Goal: Information Seeking & Learning: Learn about a topic

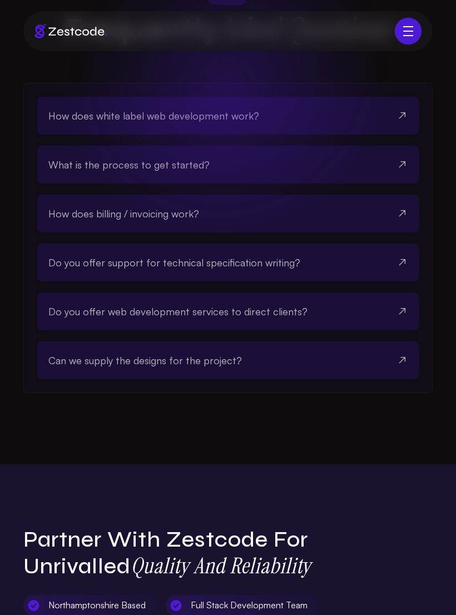
scroll to position [3461, 0]
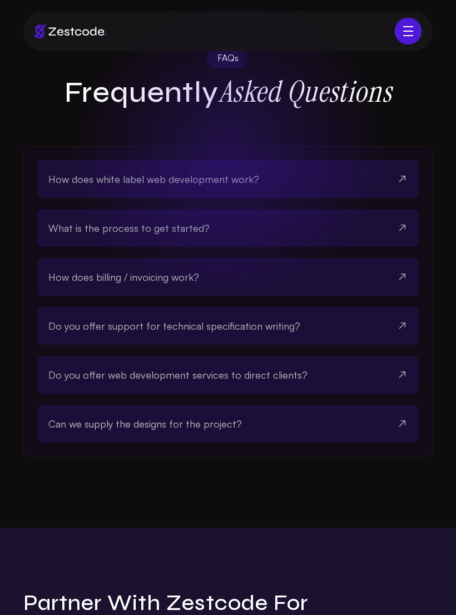
click at [59, 171] on button "How does white label web development work?" at bounding box center [227, 179] width 359 height 38
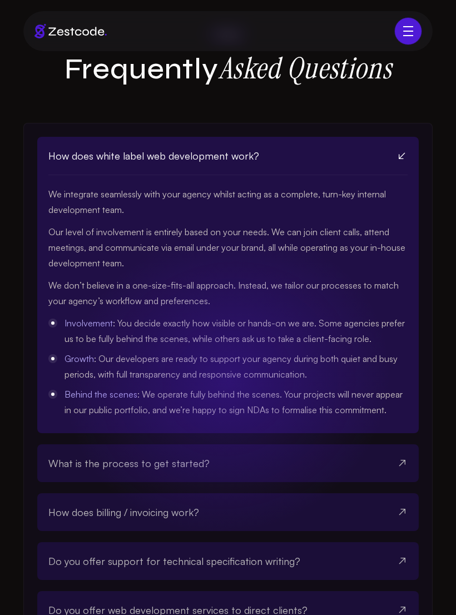
scroll to position [3484, 0]
click at [406, 150] on icon at bounding box center [401, 155] width 11 height 11
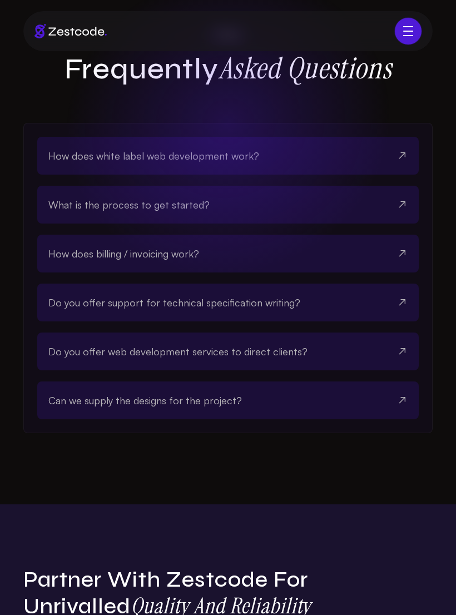
click at [393, 186] on button "What is the process to get started?" at bounding box center [227, 205] width 359 height 38
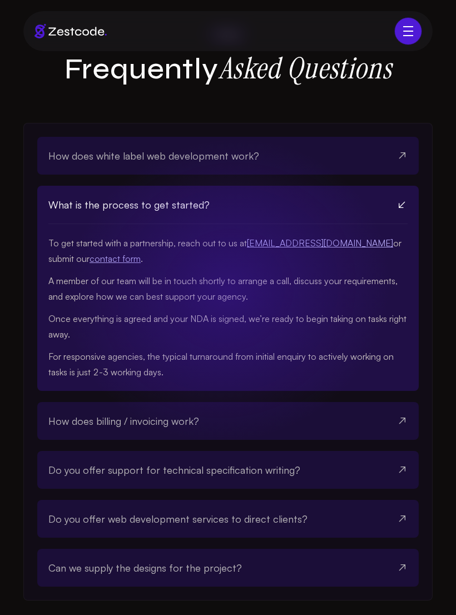
click at [402, 199] on icon at bounding box center [401, 204] width 11 height 11
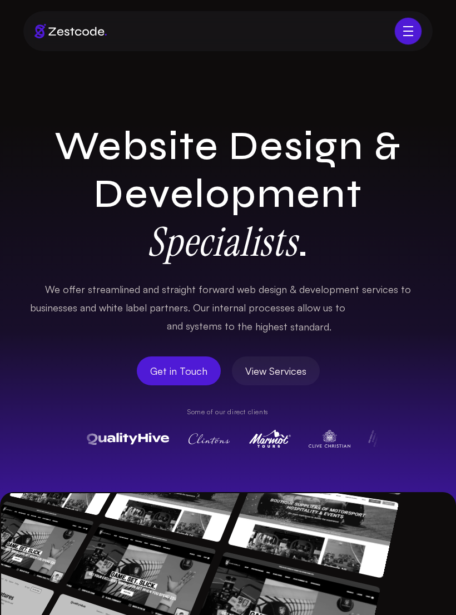
click at [403, 31] on div "Toggle navigation" at bounding box center [411, 31] width 16 height 1
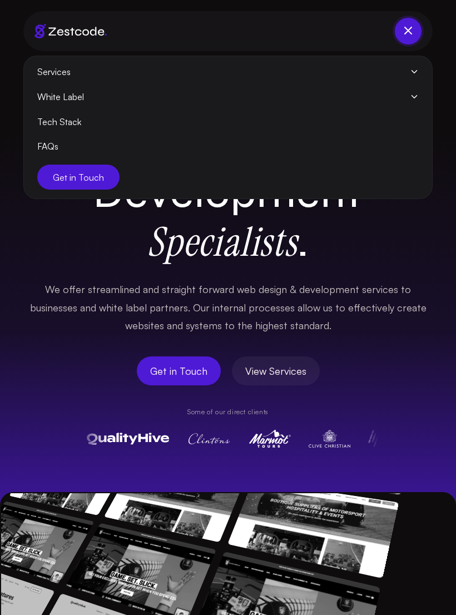
click at [413, 96] on icon at bounding box center [414, 96] width 9 height 9
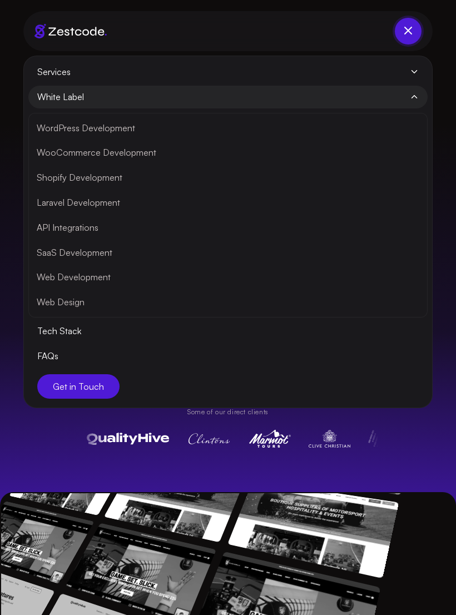
click at [103, 206] on link "Laravel Development" at bounding box center [227, 202] width 393 height 25
click at [282, 466] on div "Website Design & Development Specialists . We offer streamlined and straight fo…" at bounding box center [228, 420] width 456 height 597
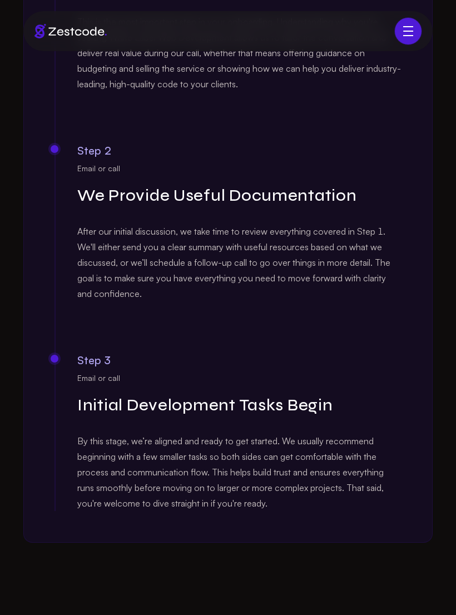
scroll to position [1781, 0]
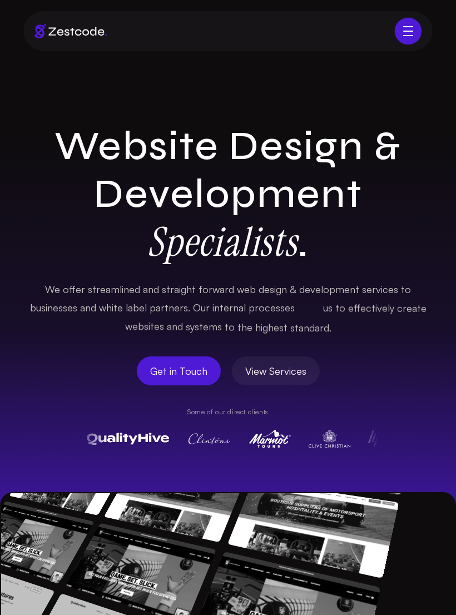
click at [410, 36] on div "Toggle navigation" at bounding box center [411, 35] width 16 height 1
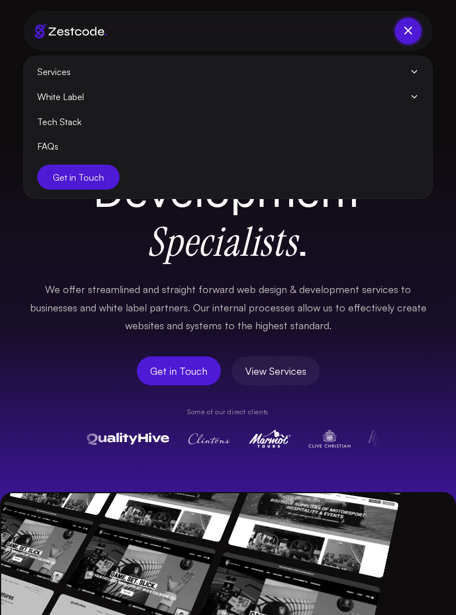
click at [68, 123] on link "Tech Stack" at bounding box center [227, 122] width 399 height 23
